Goal: Task Accomplishment & Management: Manage account settings

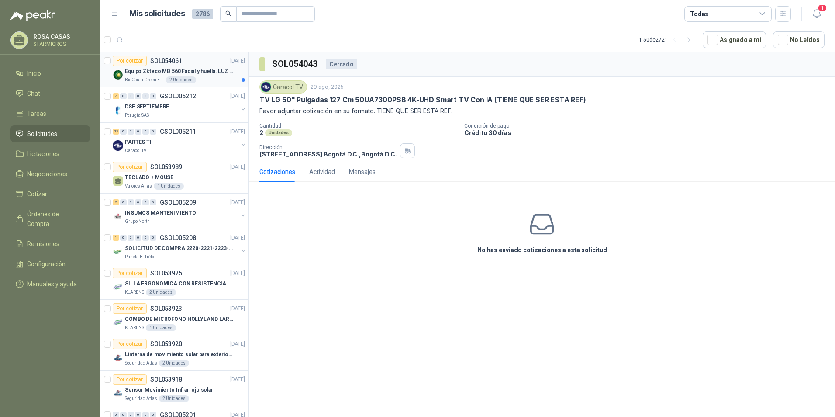
click at [212, 69] on p "Equipo Zkteco MB 560 Facial y huella. LUZ VISIBLE" at bounding box center [179, 71] width 109 height 8
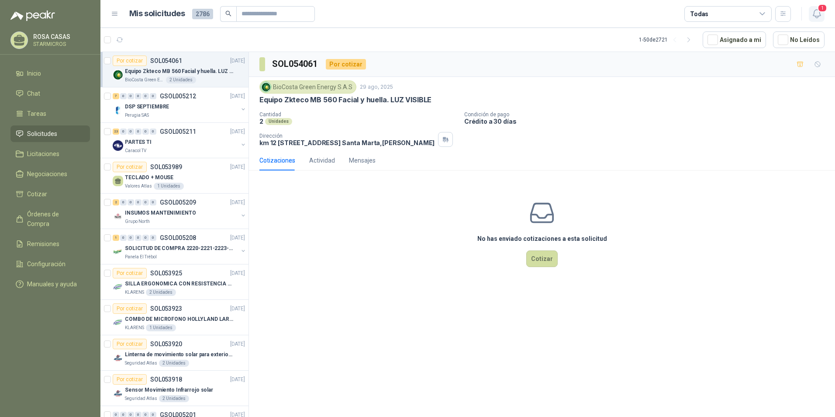
click at [812, 16] on icon "button" at bounding box center [816, 13] width 11 height 11
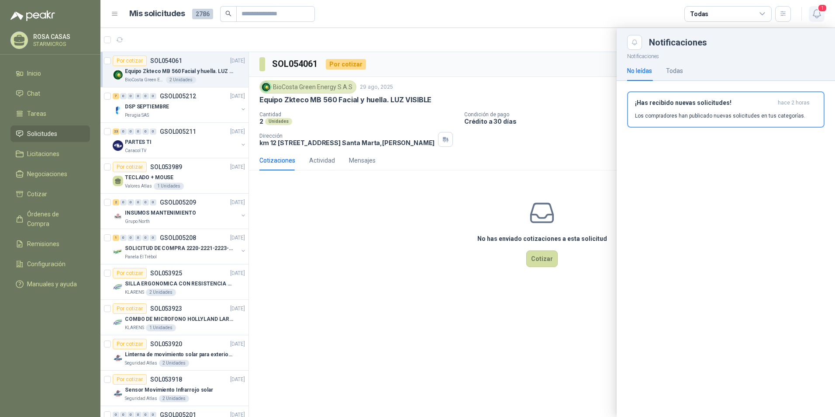
drag, startPoint x: 827, startPoint y: 4, endPoint x: 823, endPoint y: 13, distance: 9.2
click at [827, 5] on header "Mis solicitudes 2786 Todas 1" at bounding box center [467, 14] width 734 height 28
click at [823, 12] on span "1" at bounding box center [822, 8] width 10 height 8
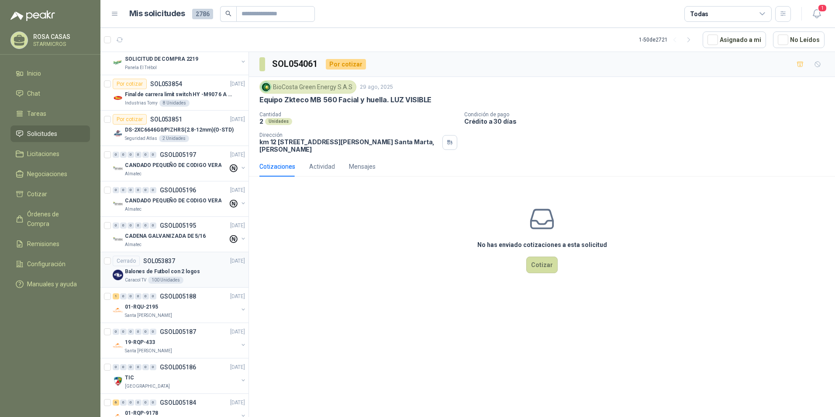
scroll to position [480, 0]
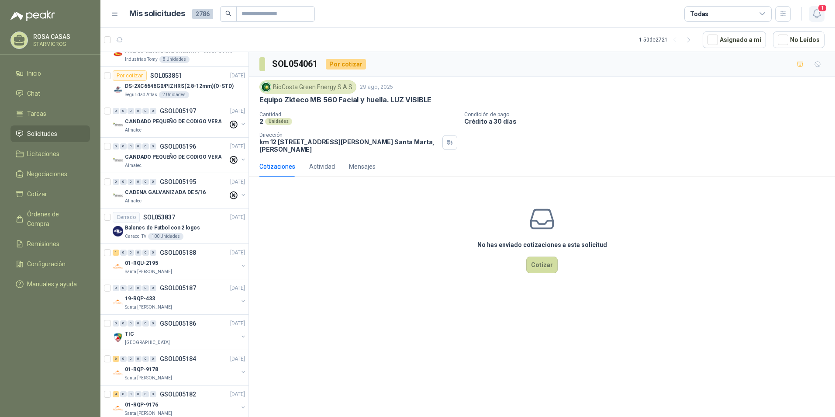
click at [818, 14] on icon "button" at bounding box center [816, 13] width 11 height 11
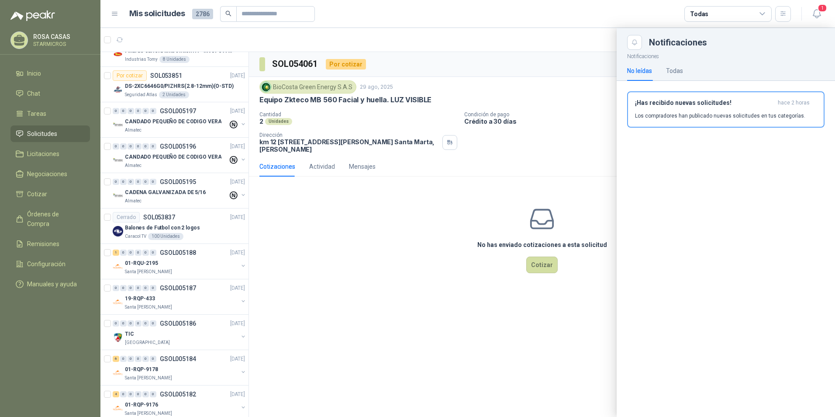
click at [652, 137] on div "¡Has recibido nuevas solicitudes! hace 2 horas Los compradores han publicado nu…" at bounding box center [726, 113] width 218 height 64
click at [658, 117] on p "Los compradores han publicado nuevas solicitudes en tus categorías." at bounding box center [720, 116] width 170 height 8
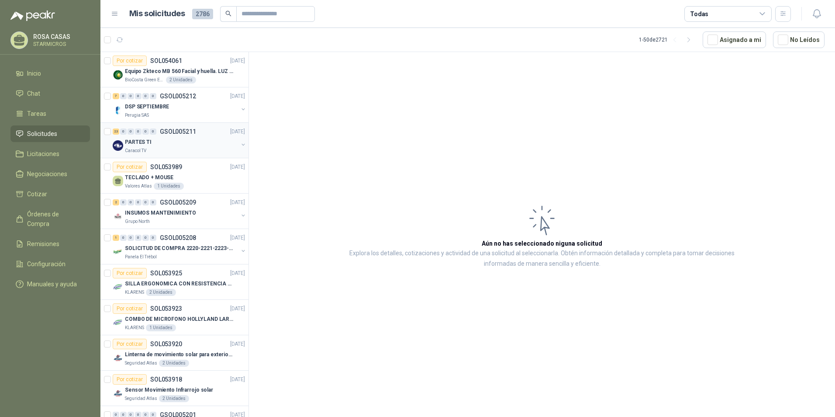
click at [183, 148] on div "Caracol TV" at bounding box center [181, 150] width 113 height 7
